Goal: Task Accomplishment & Management: Manage account settings

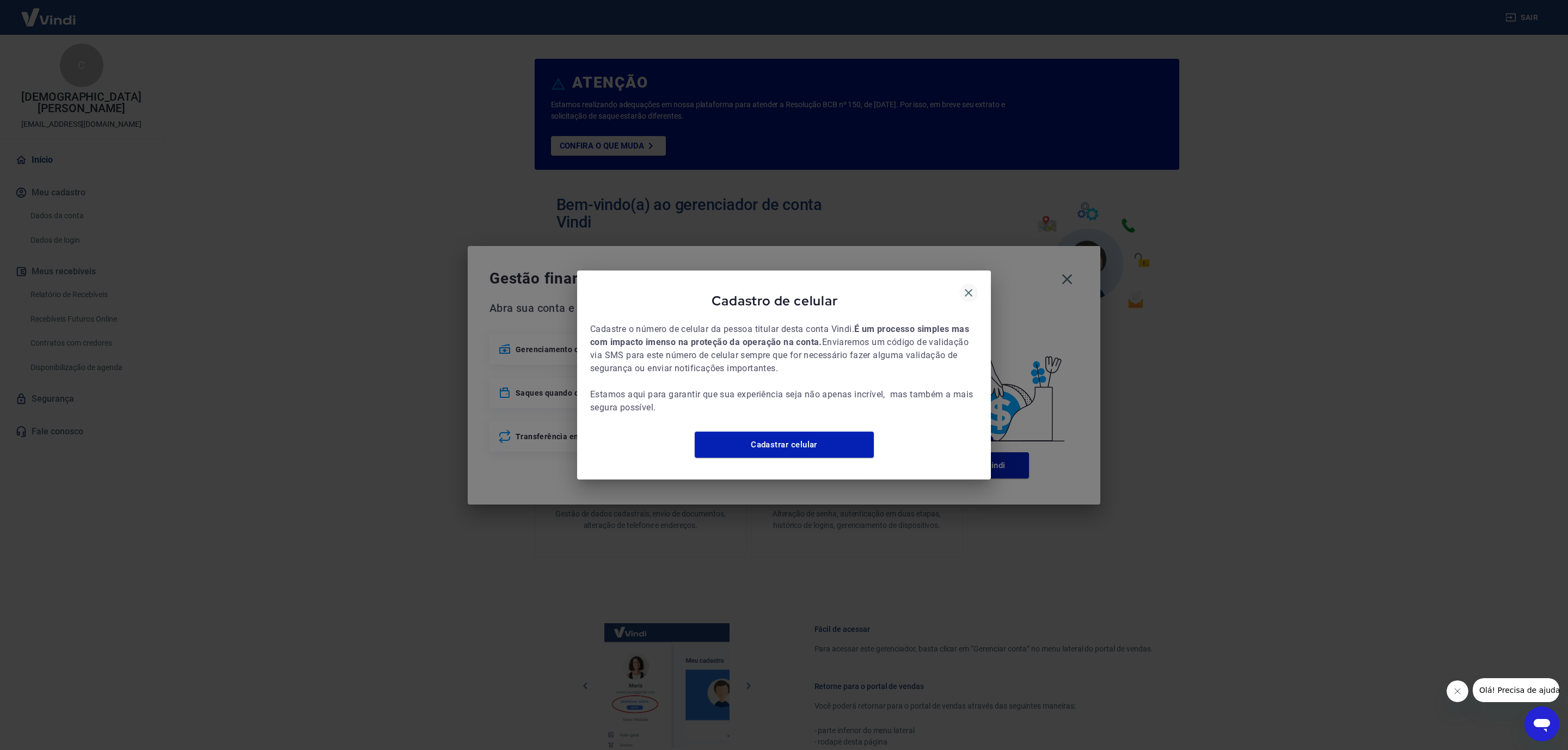
click at [971, 286] on icon "button" at bounding box center [968, 293] width 13 height 13
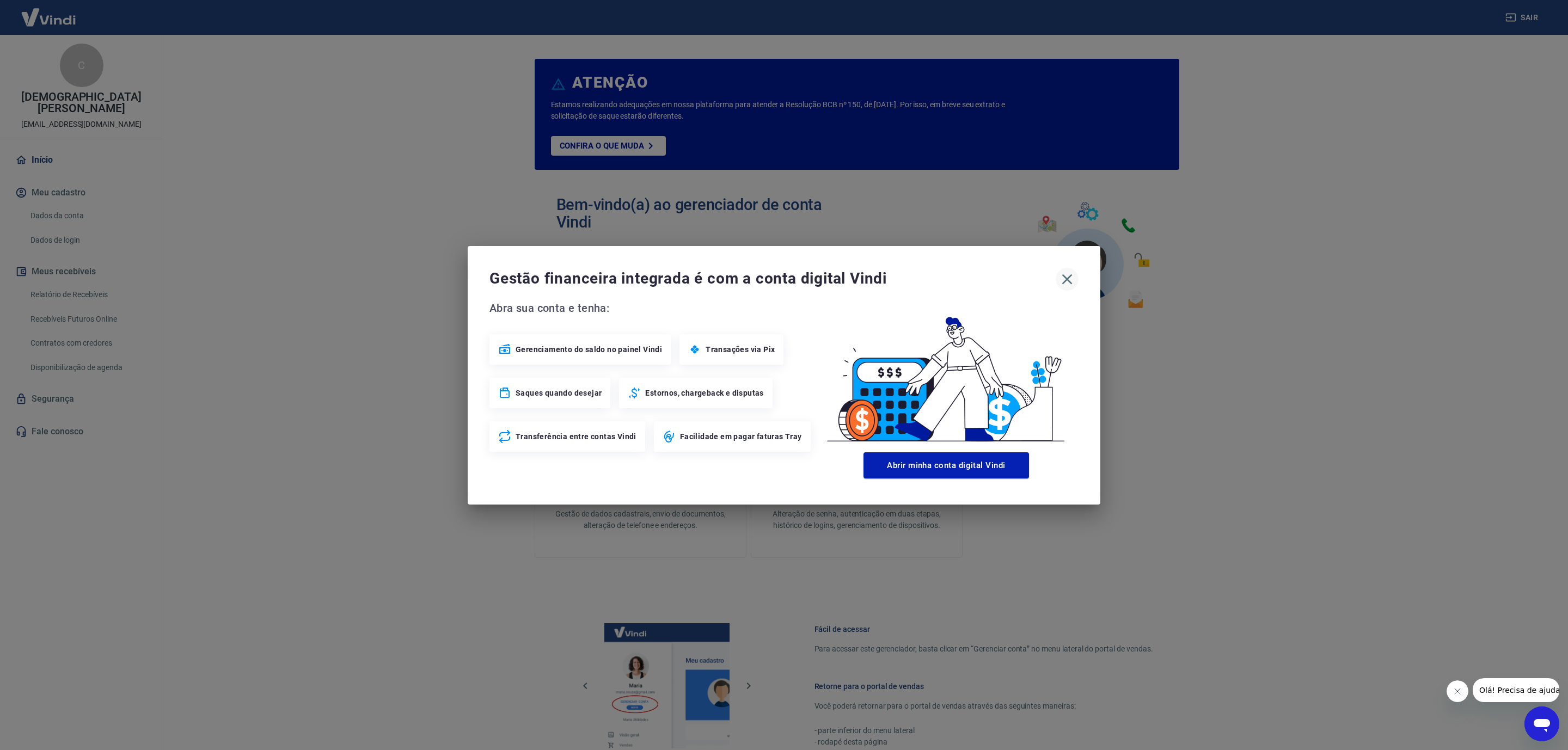
click at [1067, 273] on icon "button" at bounding box center [1067, 279] width 17 height 17
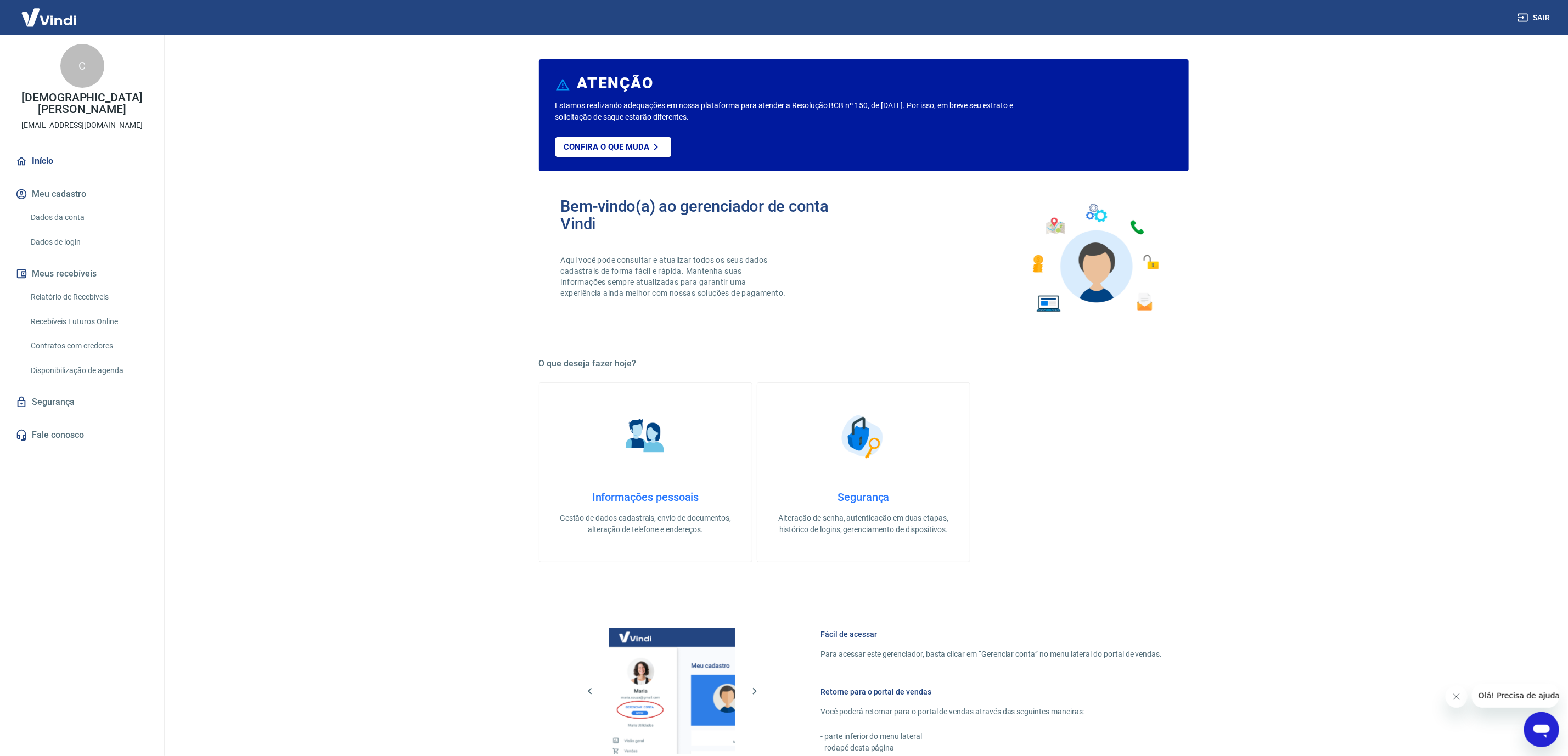
scroll to position [214, 0]
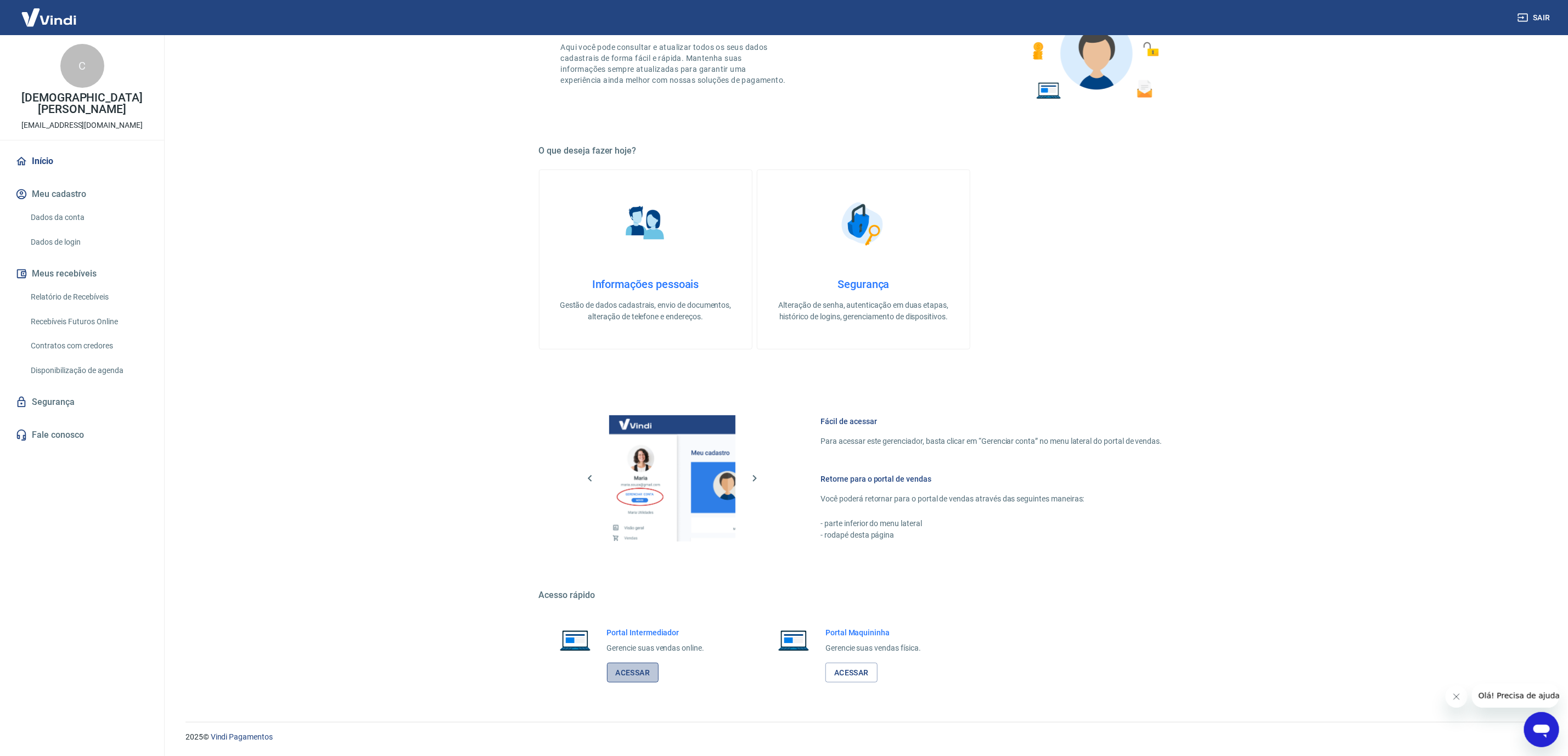
click at [623, 670] on link "Acessar" at bounding box center [633, 673] width 52 height 20
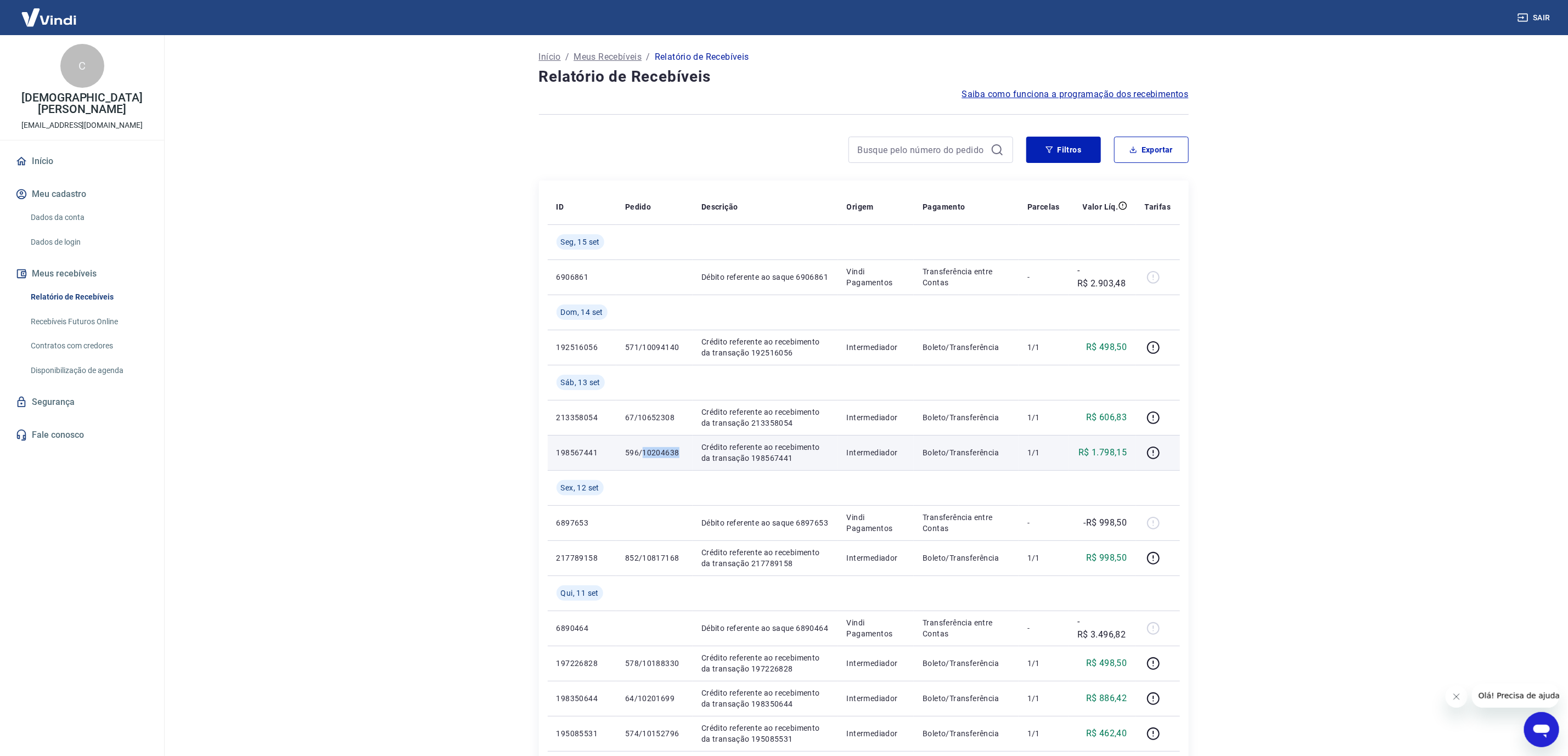
drag, startPoint x: 644, startPoint y: 453, endPoint x: 678, endPoint y: 452, distance: 34.0
click at [678, 453] on p "596/10204638" at bounding box center [654, 452] width 58 height 11
copy p "10204638"
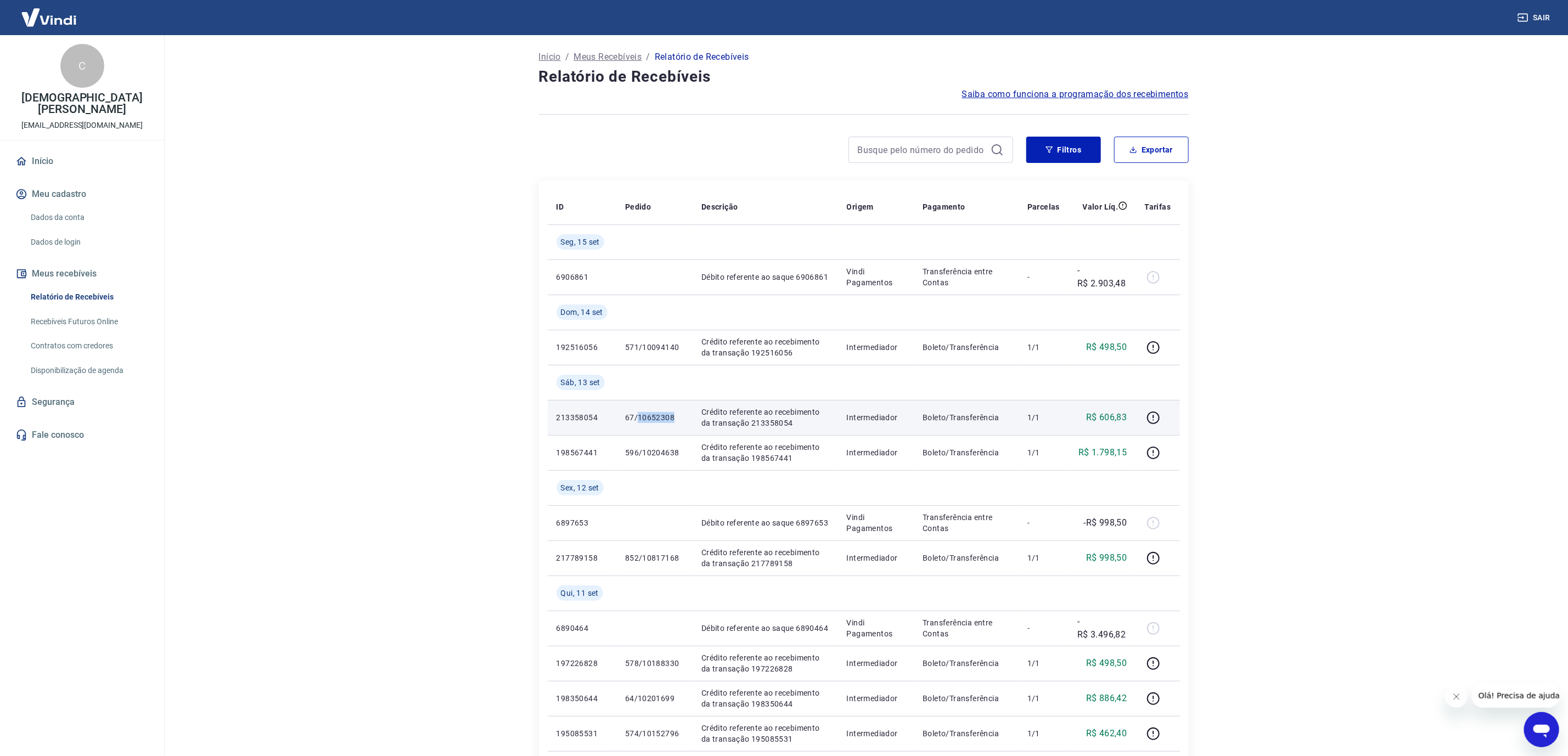
drag, startPoint x: 637, startPoint y: 419, endPoint x: 677, endPoint y: 423, distance: 40.2
click at [677, 423] on p "67/10652308" at bounding box center [654, 417] width 58 height 11
copy p "10652308"
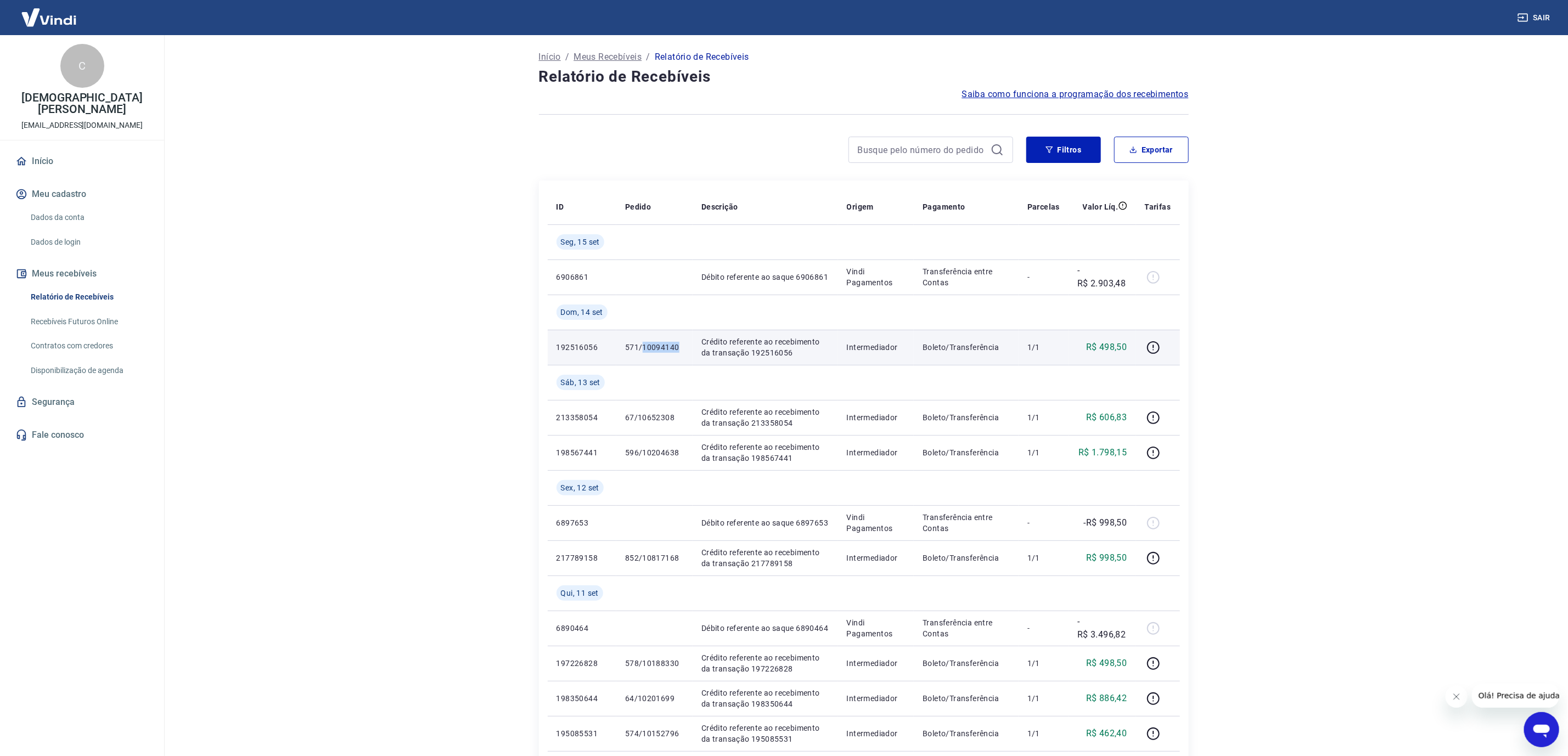
drag, startPoint x: 643, startPoint y: 346, endPoint x: 681, endPoint y: 347, distance: 38.0
click at [681, 347] on p "571/10094140" at bounding box center [654, 347] width 58 height 11
copy p "10094140"
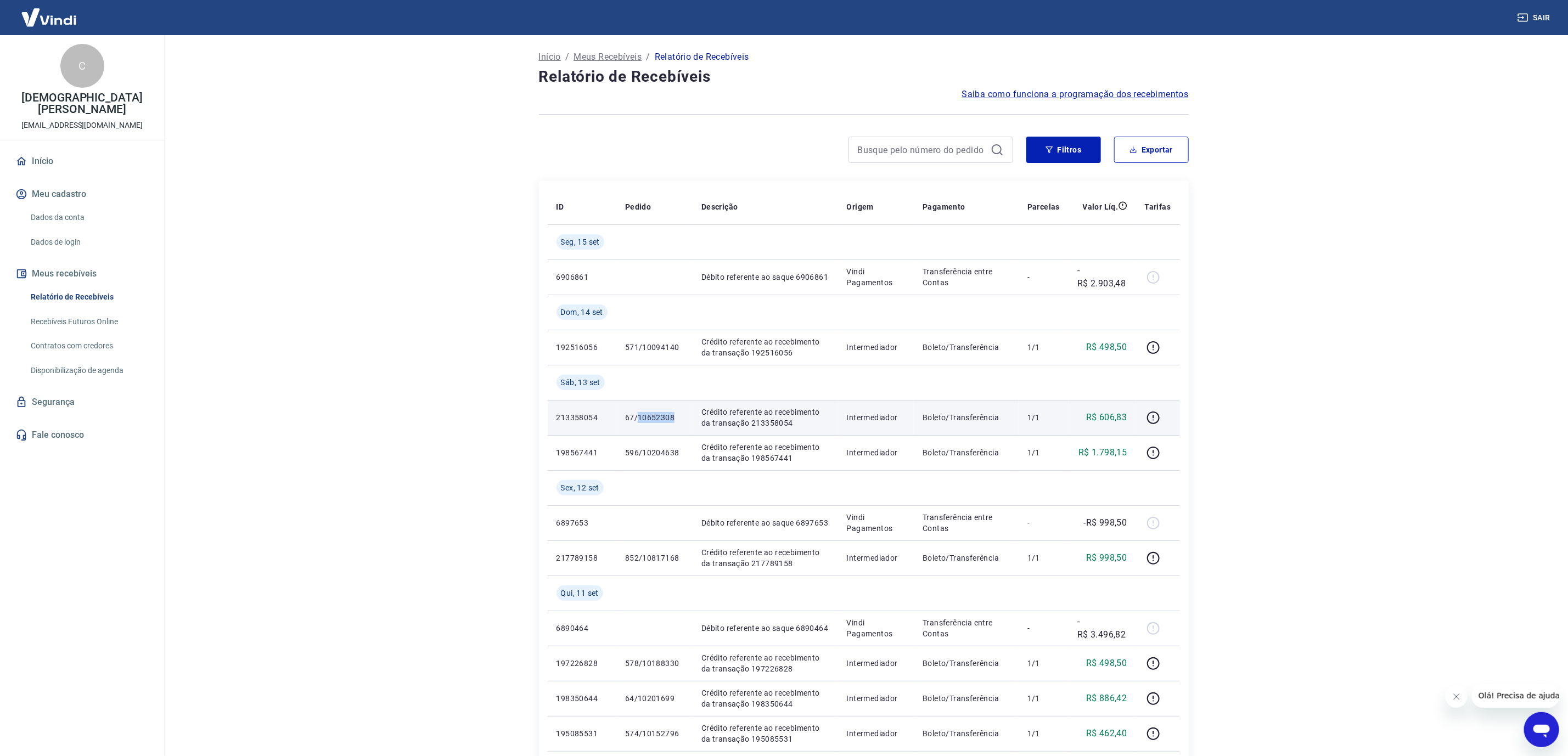
drag, startPoint x: 638, startPoint y: 420, endPoint x: 675, endPoint y: 420, distance: 37.0
click at [676, 420] on p "67/10652308" at bounding box center [654, 417] width 58 height 11
copy p "10652308"
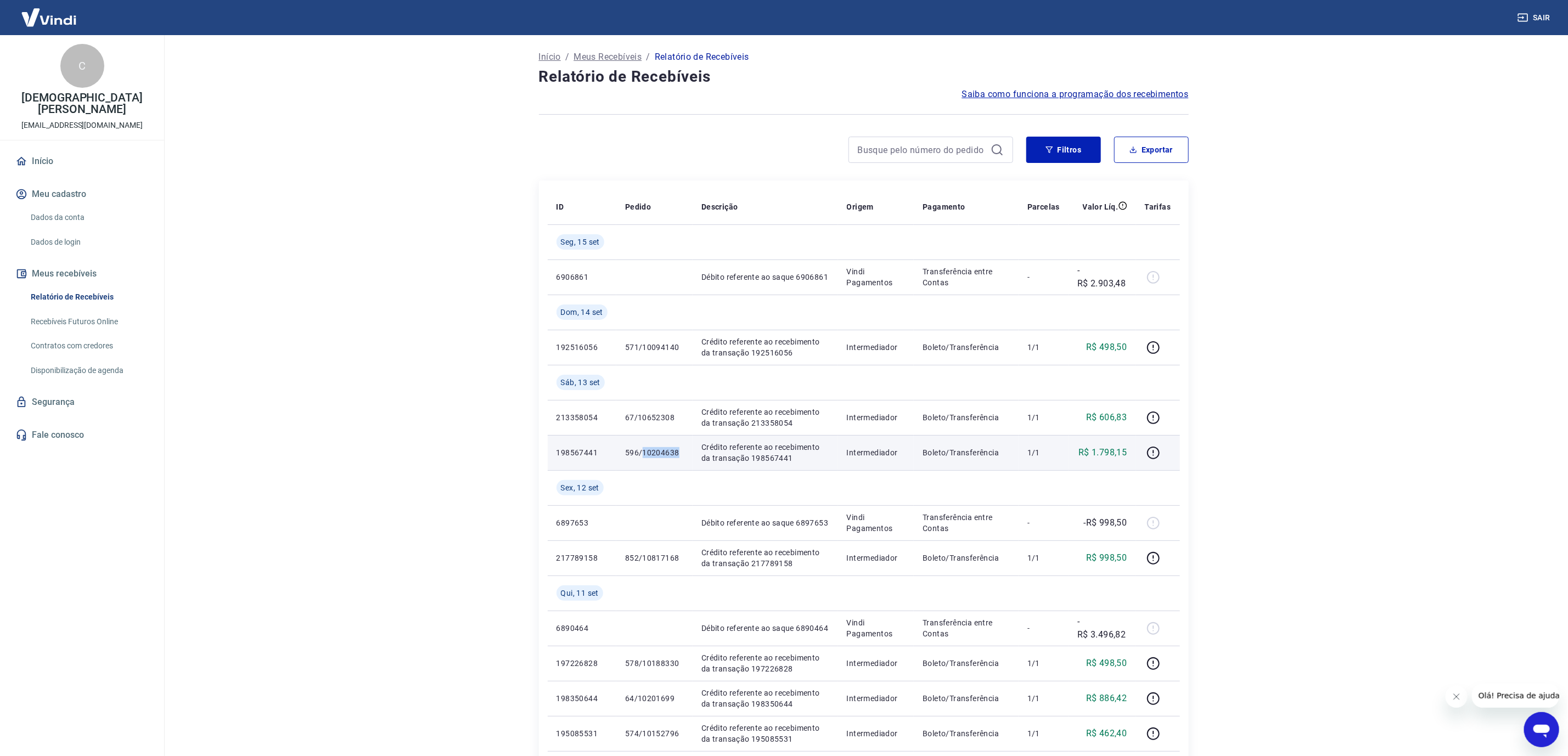
drag, startPoint x: 643, startPoint y: 450, endPoint x: 685, endPoint y: 454, distance: 42.2
click at [685, 454] on td "596/10204638" at bounding box center [655, 453] width 77 height 35
copy p "10204638"
click at [1541, 19] on button "Sair" at bounding box center [1535, 18] width 40 height 20
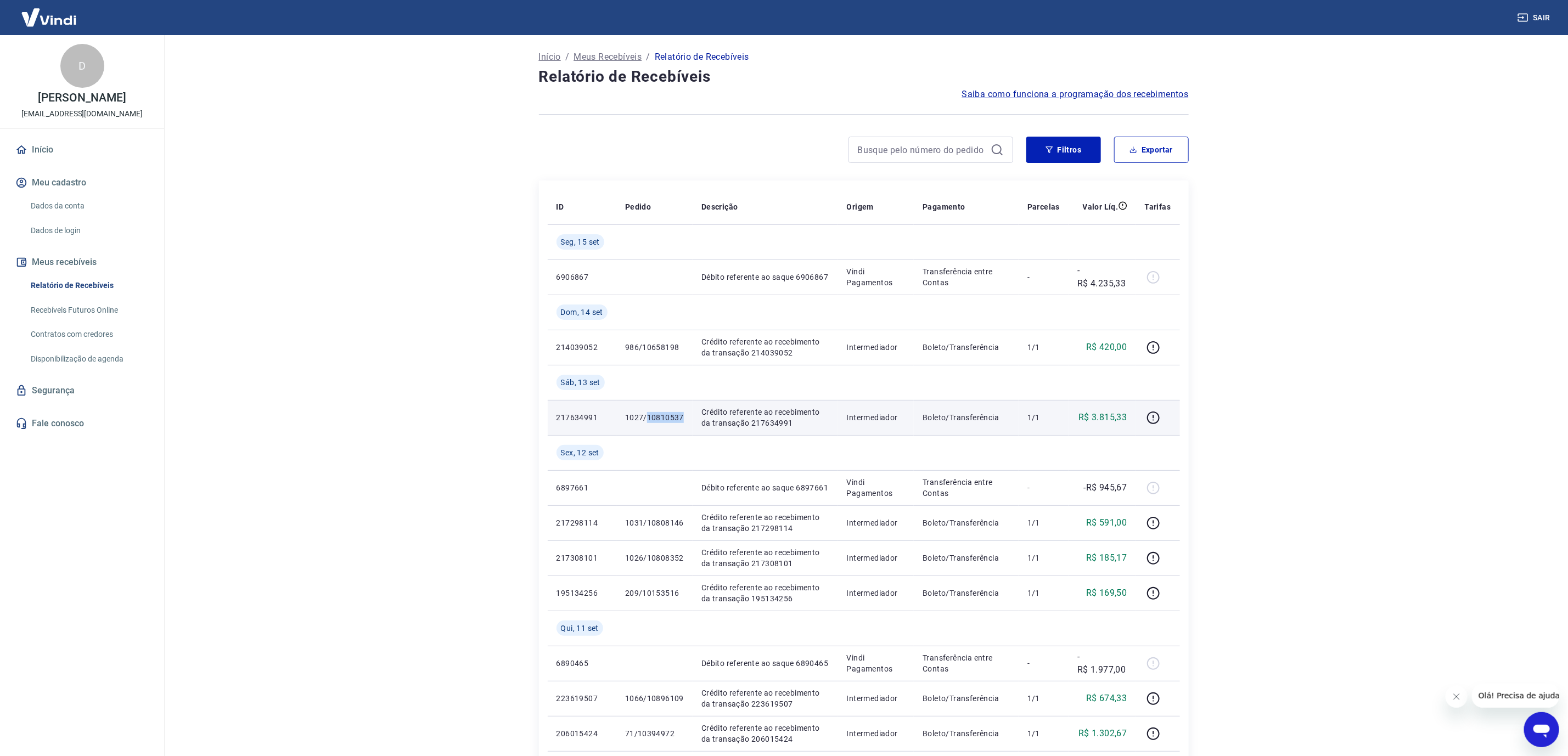
drag, startPoint x: 648, startPoint y: 419, endPoint x: 682, endPoint y: 415, distance: 34.2
click at [682, 415] on p "1027/10810537" at bounding box center [654, 417] width 58 height 11
copy p "10810537"
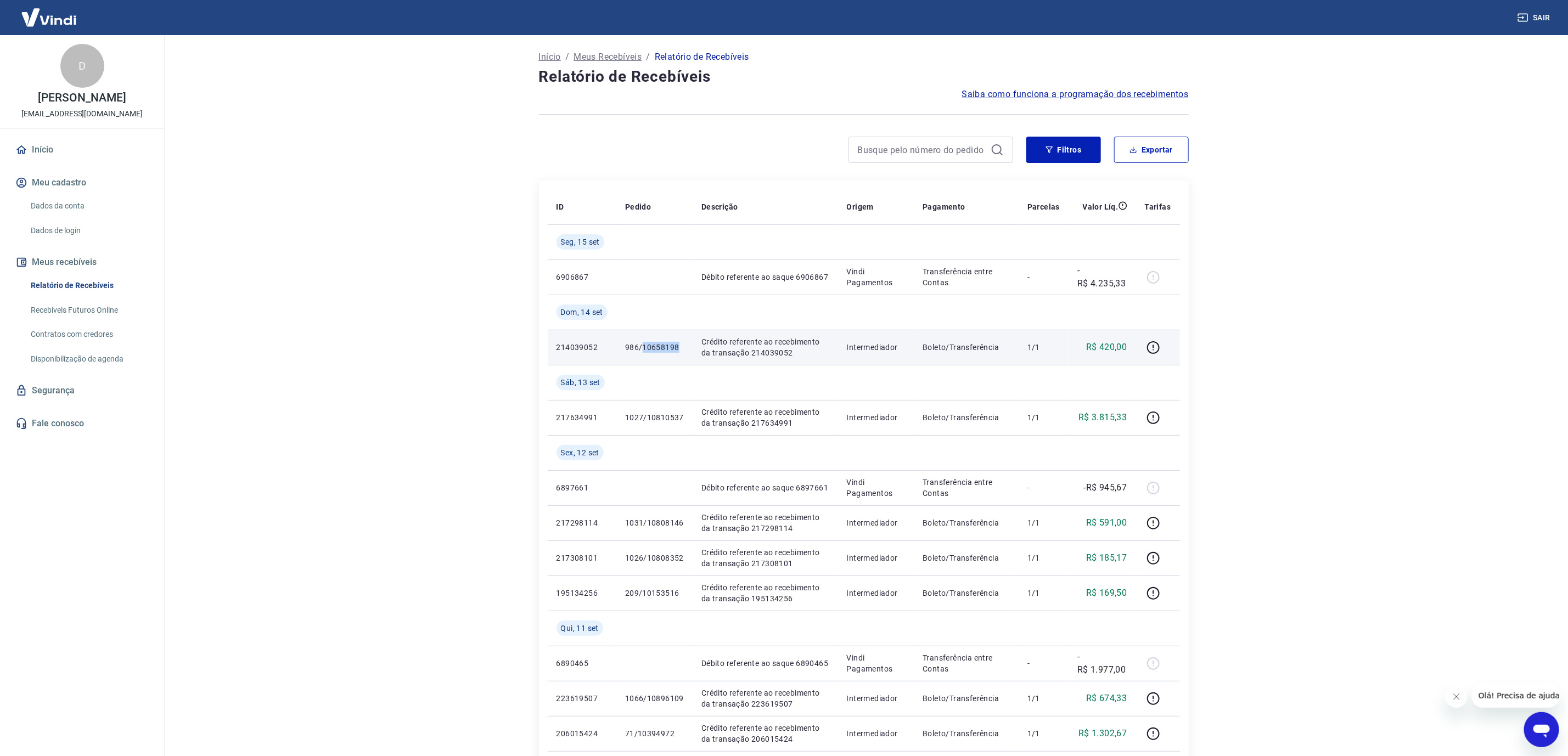
drag, startPoint x: 646, startPoint y: 350, endPoint x: 681, endPoint y: 348, distance: 35.1
click at [681, 348] on p "986/10658198" at bounding box center [654, 347] width 58 height 11
copy p "10658198"
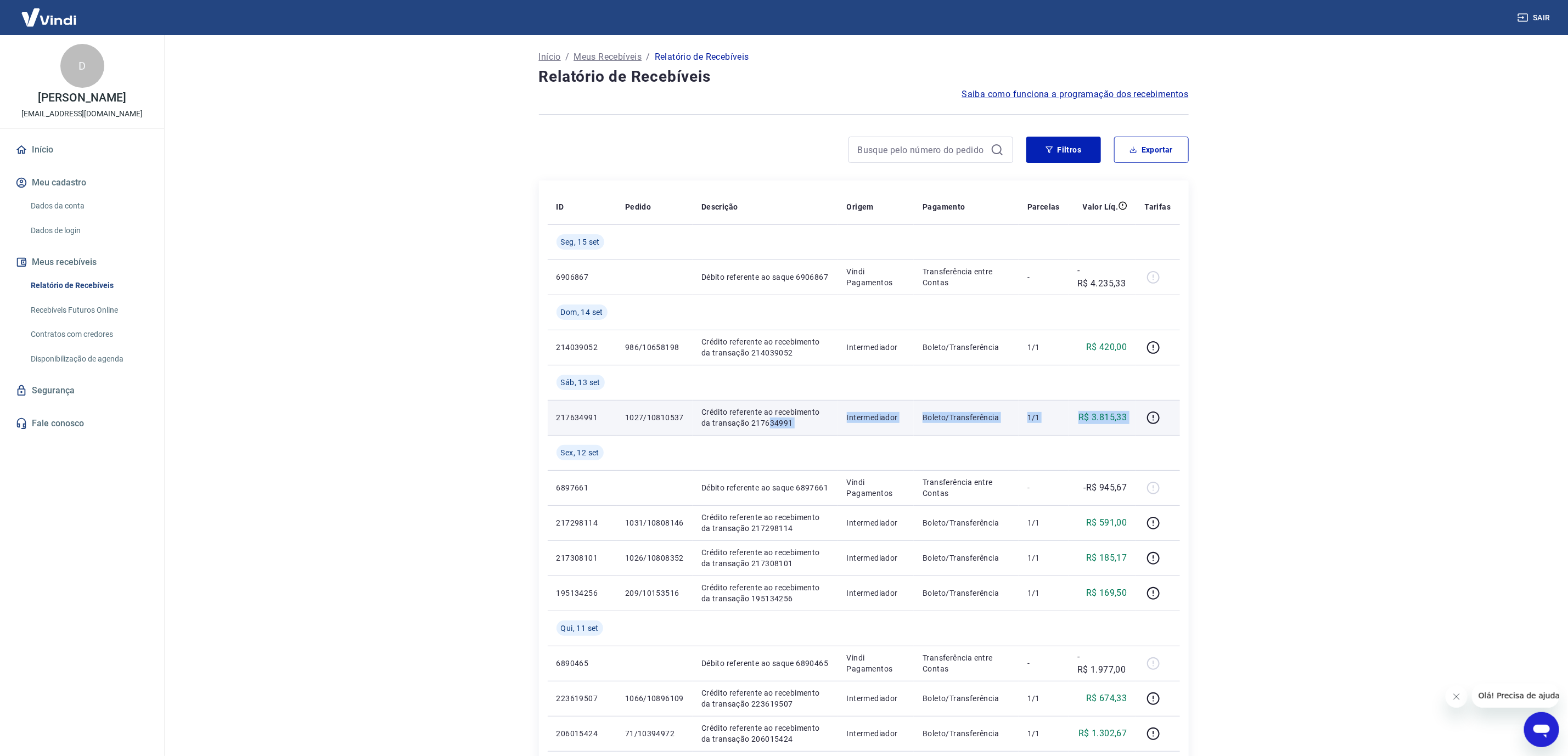
drag, startPoint x: 768, startPoint y: 424, endPoint x: 1136, endPoint y: 433, distance: 368.1
click at [1136, 433] on tr "217634991 1027/10810537 Crédito referente ao recebimento da transação 217634991…" at bounding box center [864, 417] width 632 height 35
click at [1136, 433] on td at bounding box center [1158, 417] width 44 height 35
